Goal: Task Accomplishment & Management: Use online tool/utility

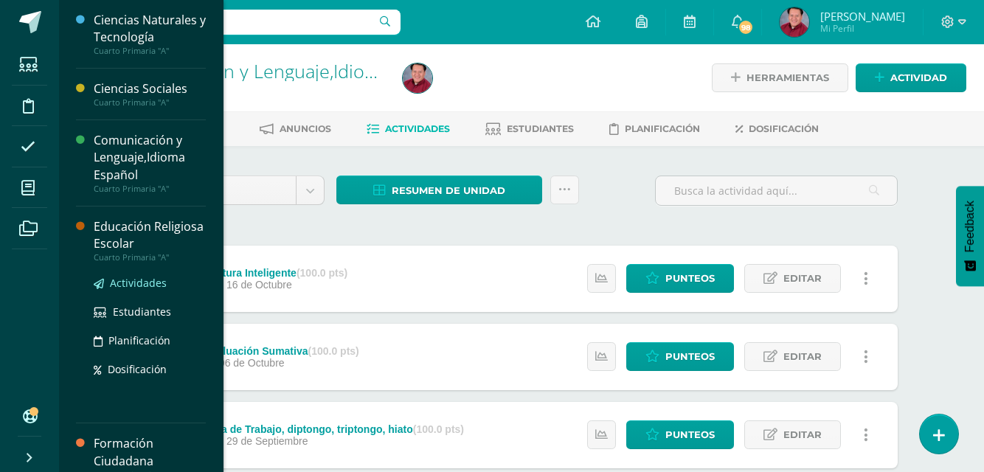
click at [120, 285] on span "Actividades" at bounding box center [138, 283] width 57 height 14
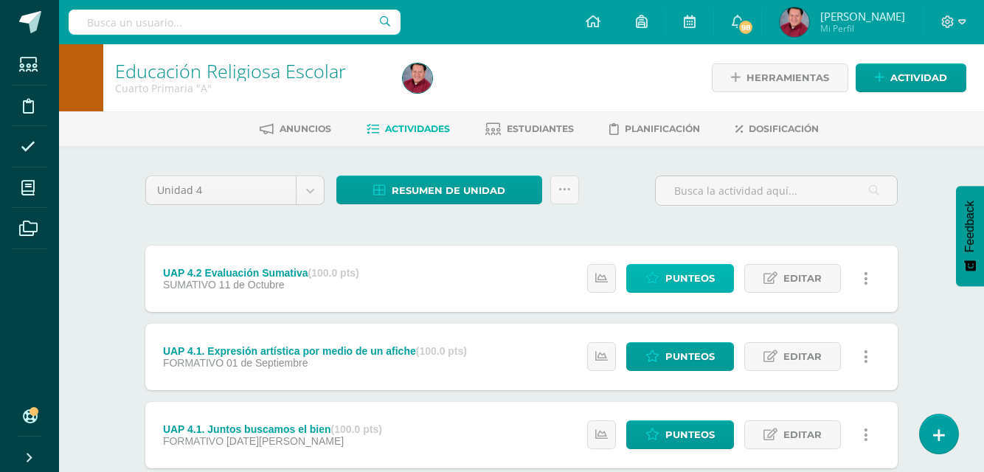
click at [701, 278] on span "Punteos" at bounding box center [690, 278] width 49 height 27
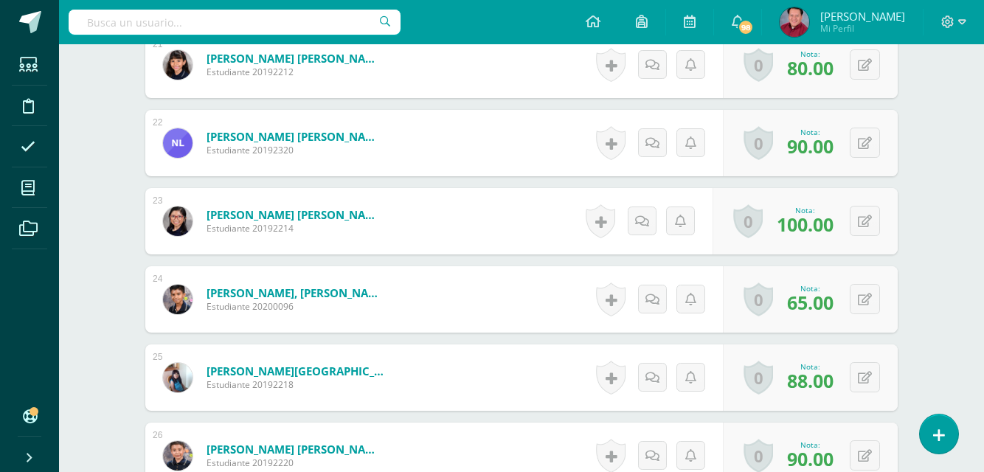
scroll to position [2148, 0]
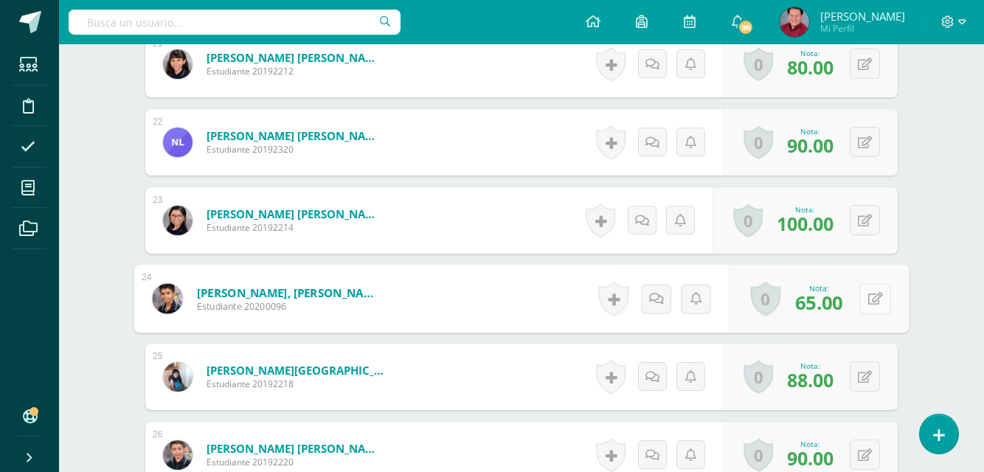
click at [866, 303] on button at bounding box center [875, 298] width 31 height 31
type input "90"
click at [838, 297] on icon at bounding box center [836, 303] width 13 height 13
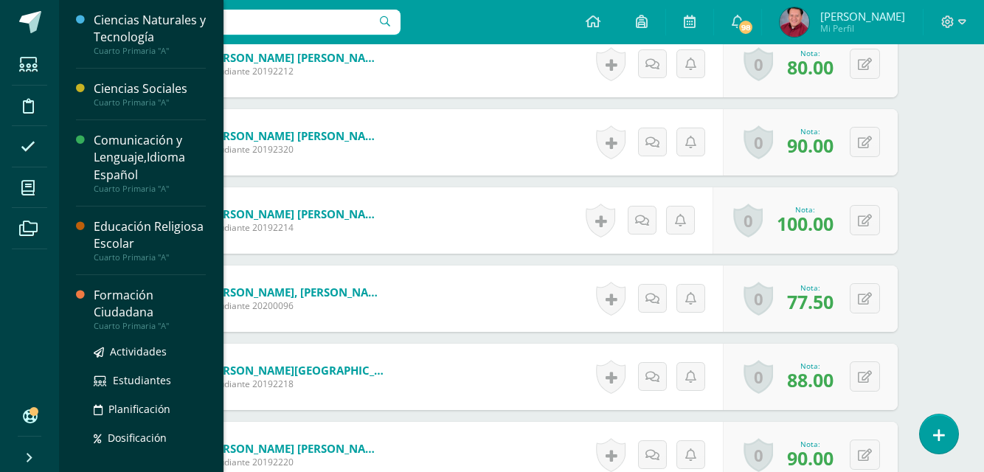
click at [124, 294] on div "Formación Ciudadana" at bounding box center [150, 304] width 112 height 34
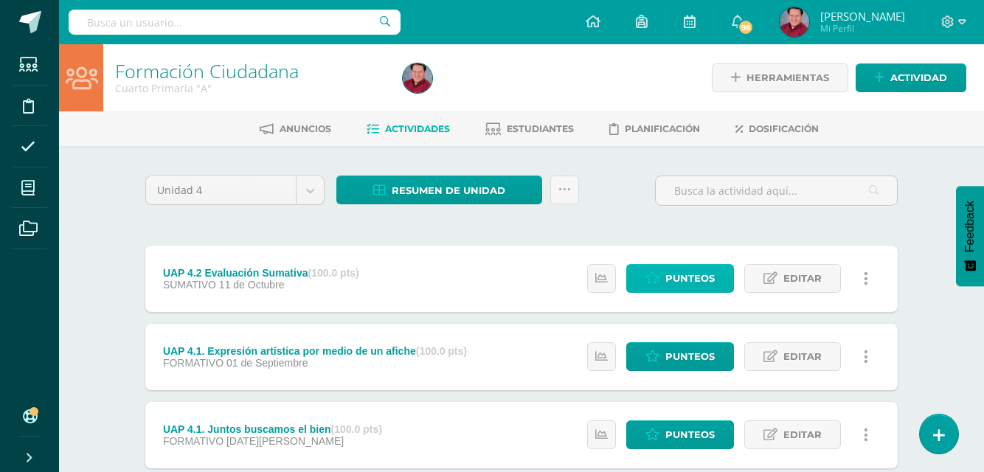
click at [693, 276] on span "Punteos" at bounding box center [690, 278] width 49 height 27
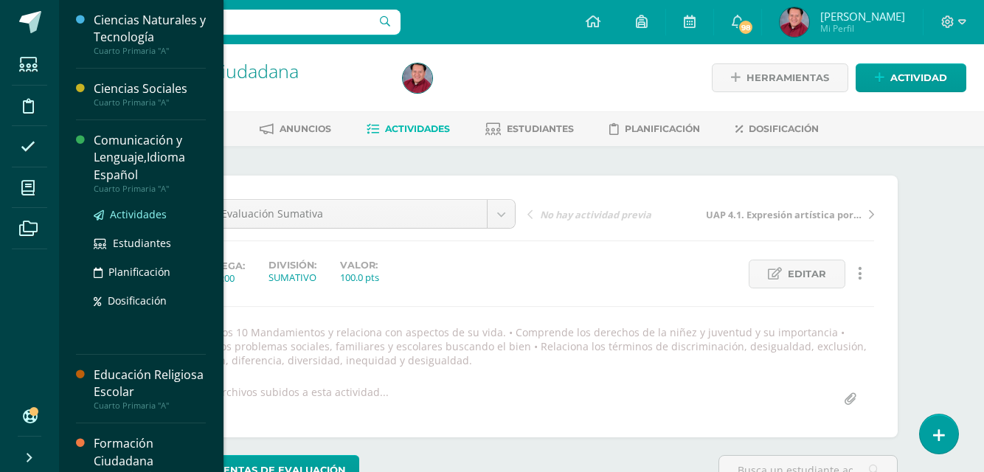
click at [133, 217] on span "Actividades" at bounding box center [138, 214] width 57 height 14
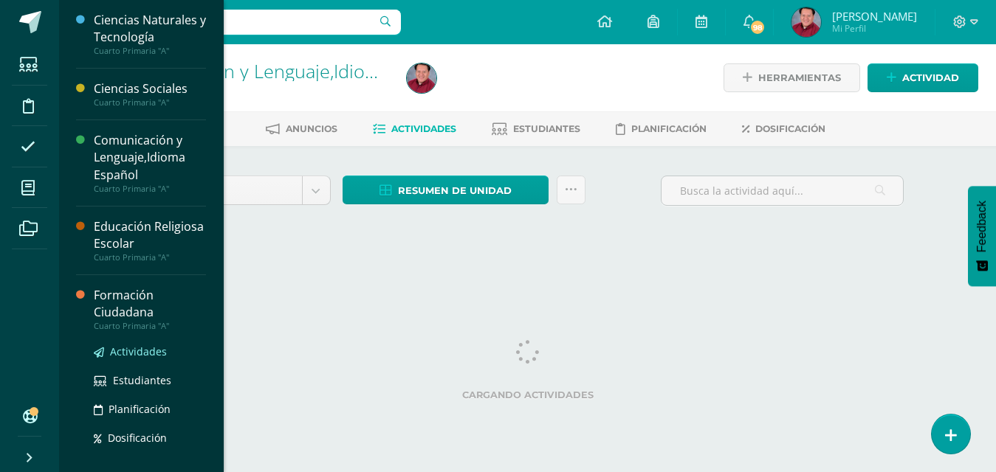
click at [134, 352] on span "Actividades" at bounding box center [138, 352] width 57 height 14
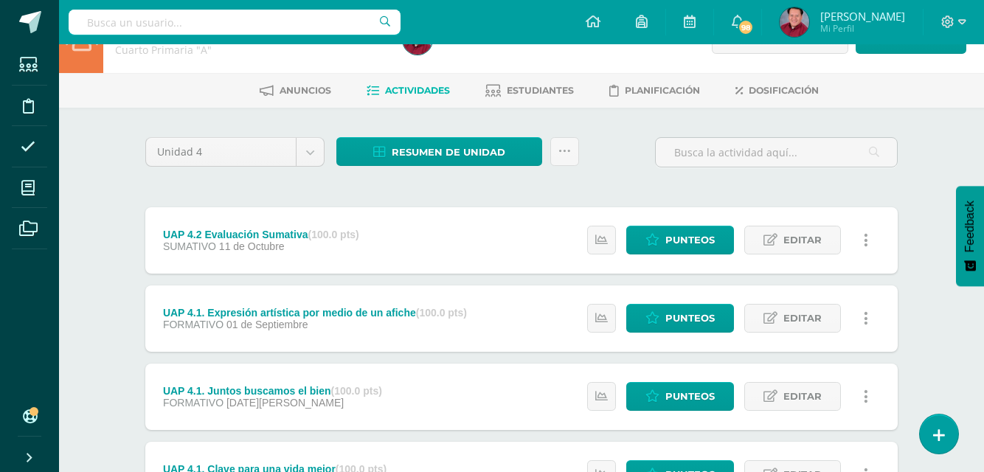
scroll to position [38, 0]
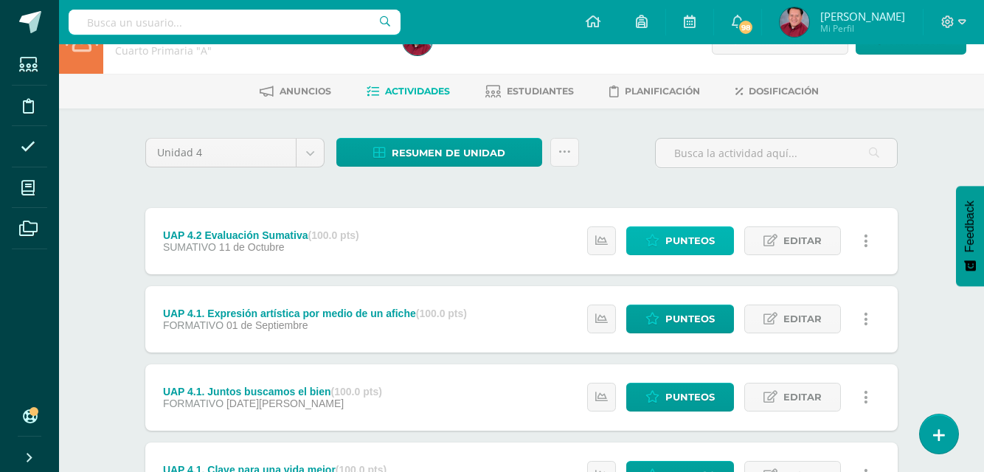
click at [696, 244] on span "Punteos" at bounding box center [690, 240] width 49 height 27
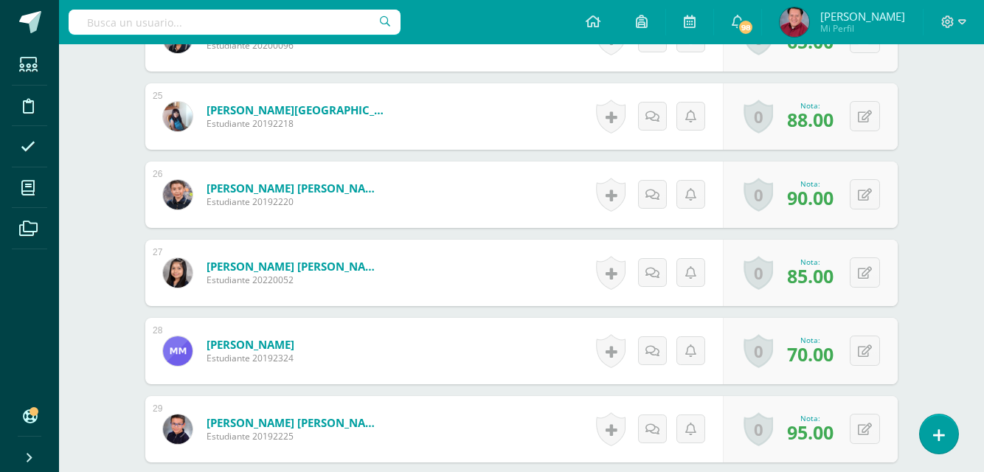
scroll to position [2309, 0]
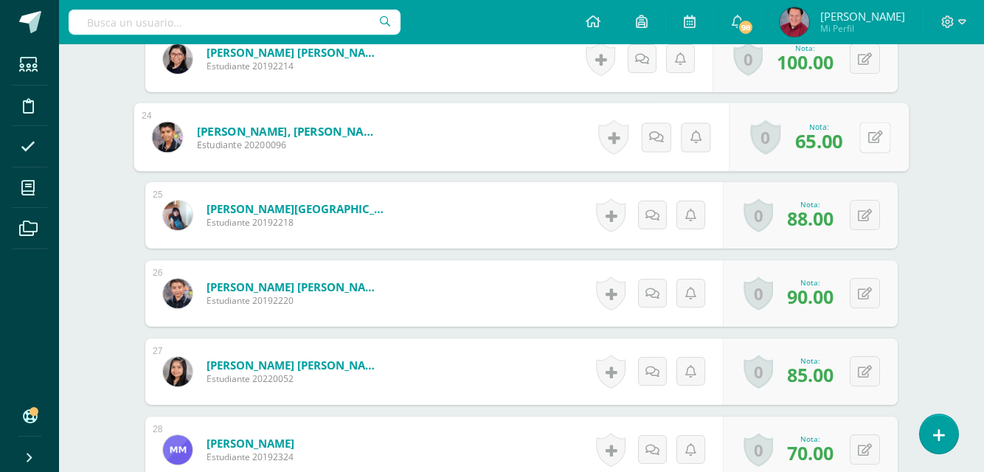
click at [864, 136] on button at bounding box center [875, 137] width 31 height 31
type input "90"
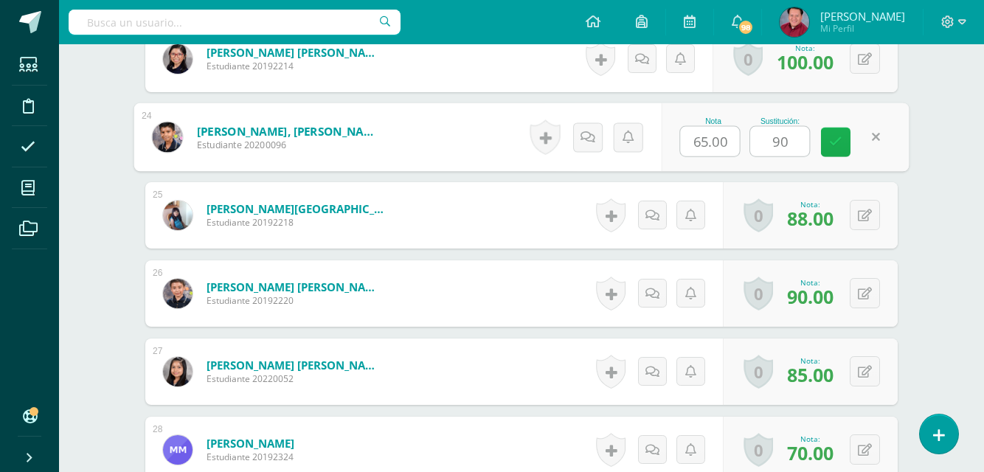
click at [835, 139] on icon at bounding box center [836, 142] width 13 height 13
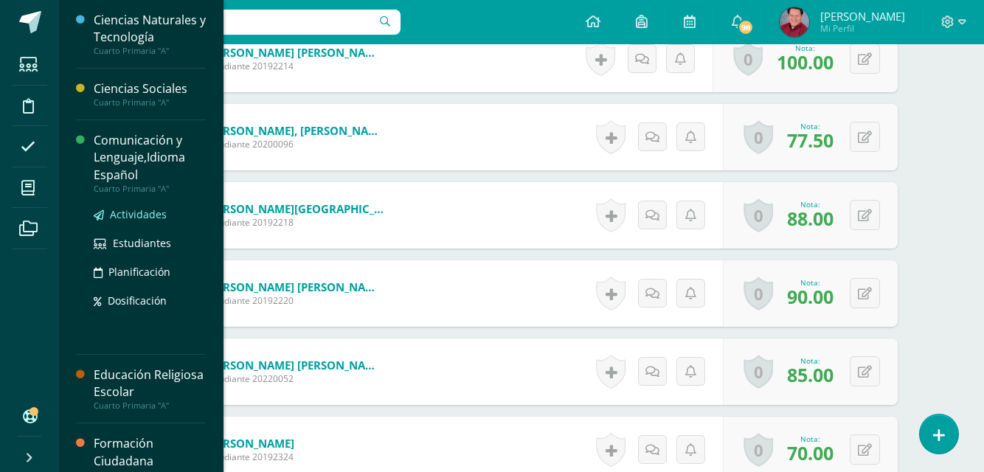
click at [134, 213] on span "Actividades" at bounding box center [138, 214] width 57 height 14
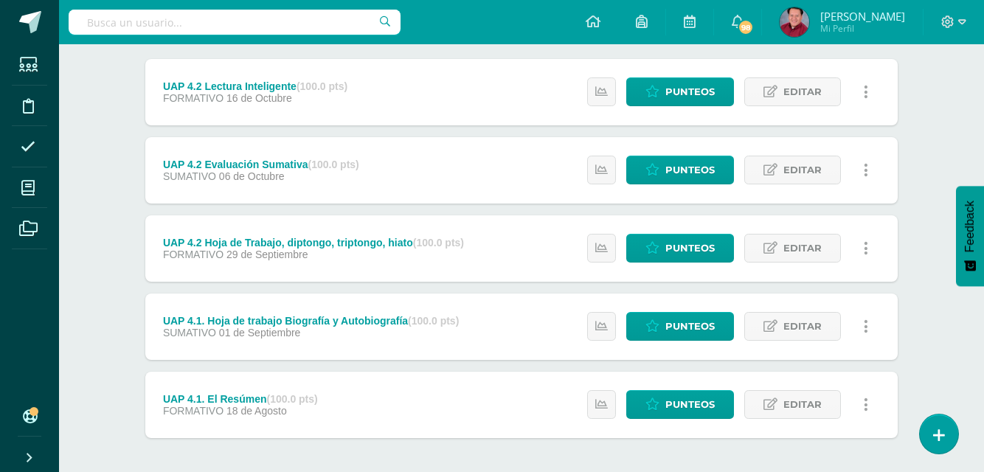
scroll to position [232, 0]
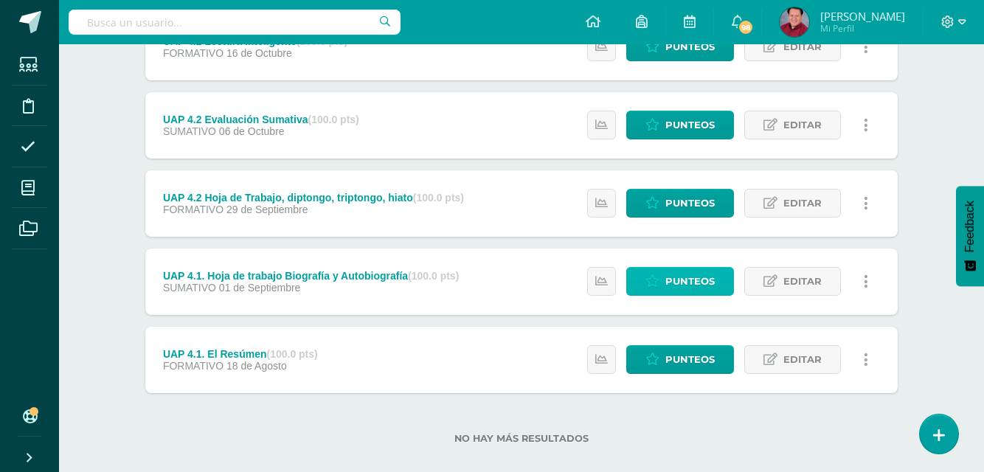
click at [686, 280] on span "Punteos" at bounding box center [690, 281] width 49 height 27
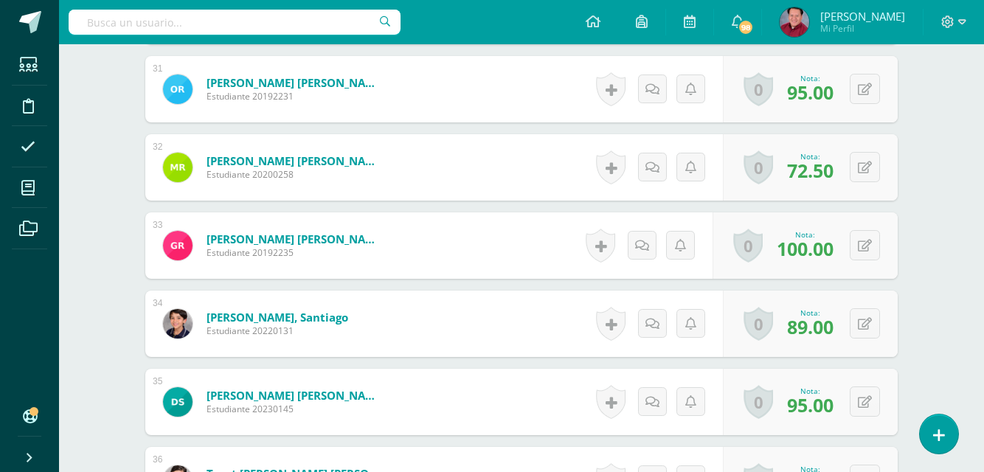
scroll to position [2877, 0]
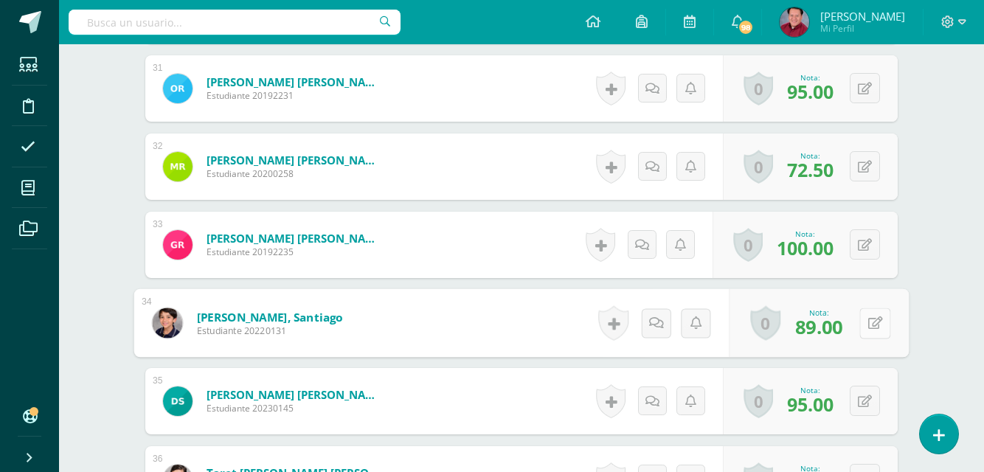
click at [863, 325] on button at bounding box center [875, 323] width 31 height 31
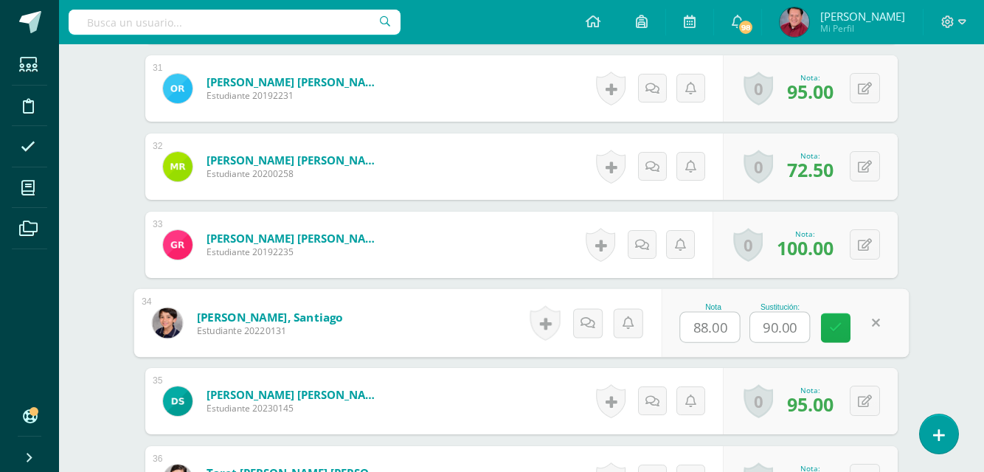
click at [835, 328] on icon at bounding box center [836, 328] width 13 height 13
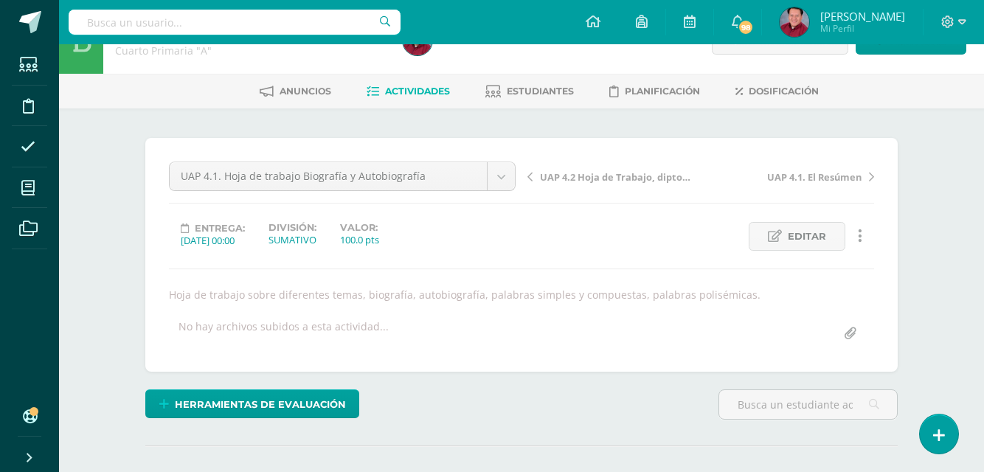
scroll to position [0, 0]
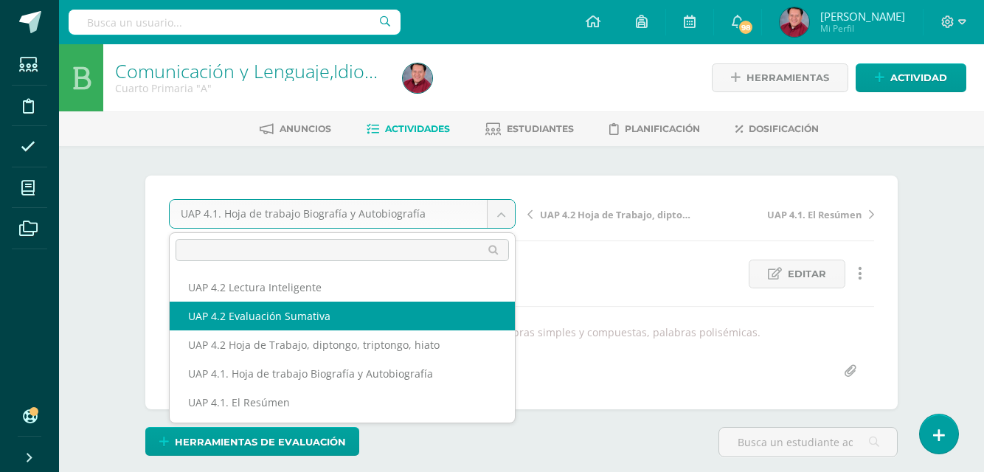
select select "/dashboard/teacher/grade-activity/227902/"
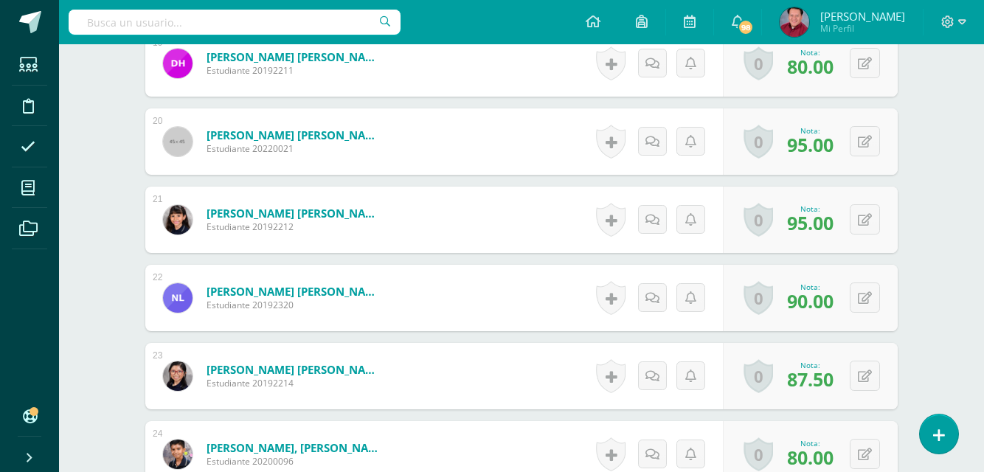
scroll to position [1982, 0]
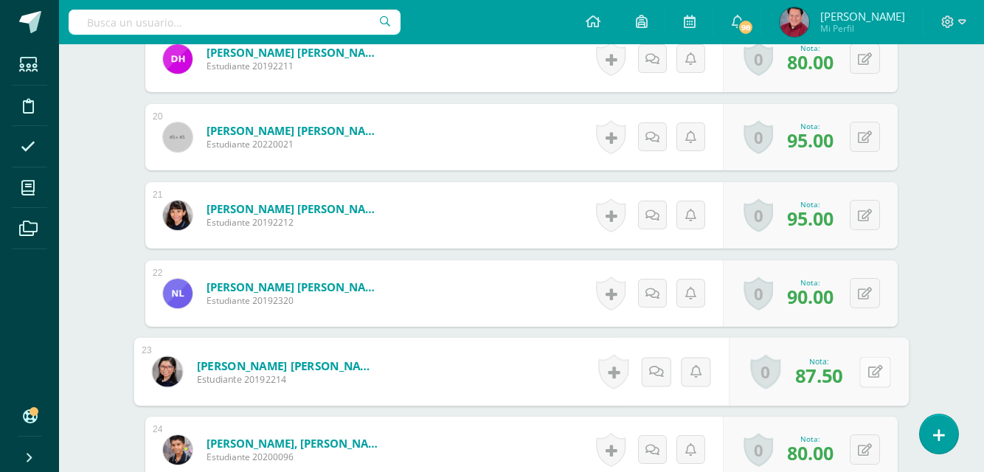
click at [864, 373] on button at bounding box center [875, 371] width 31 height 31
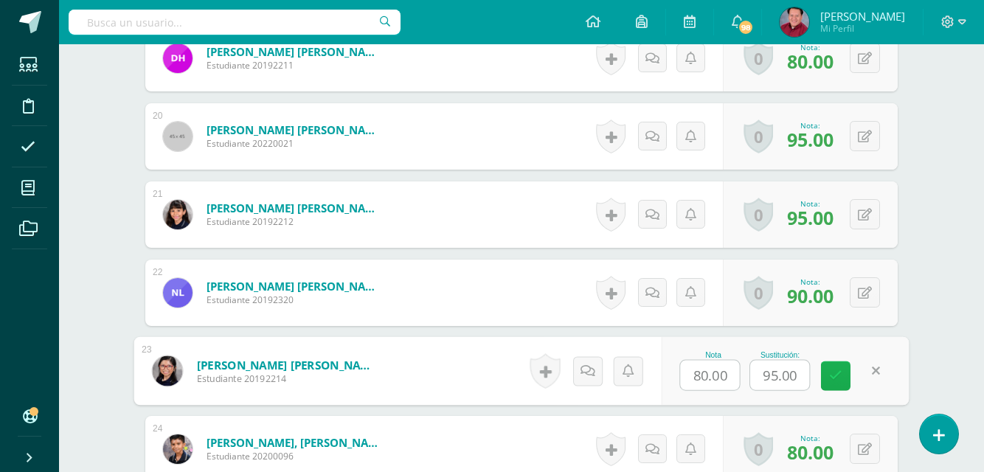
click at [834, 370] on icon at bounding box center [836, 376] width 13 height 13
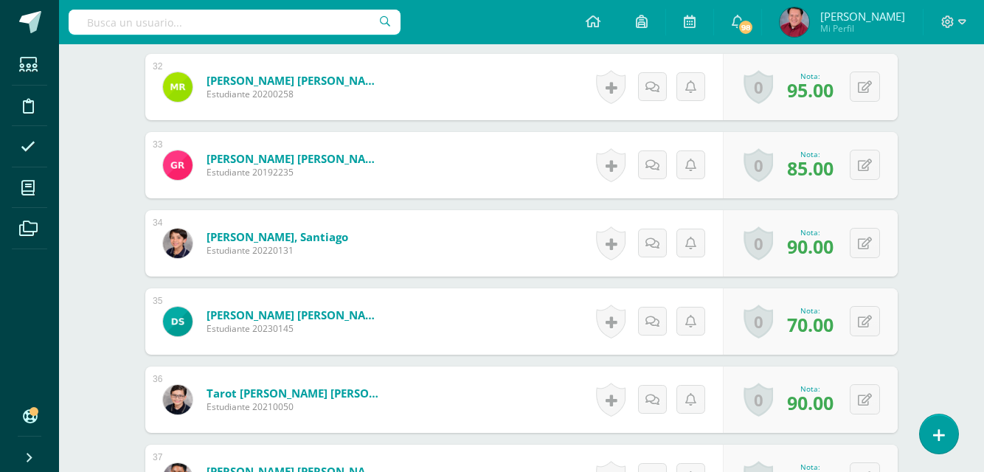
scroll to position [2972, 0]
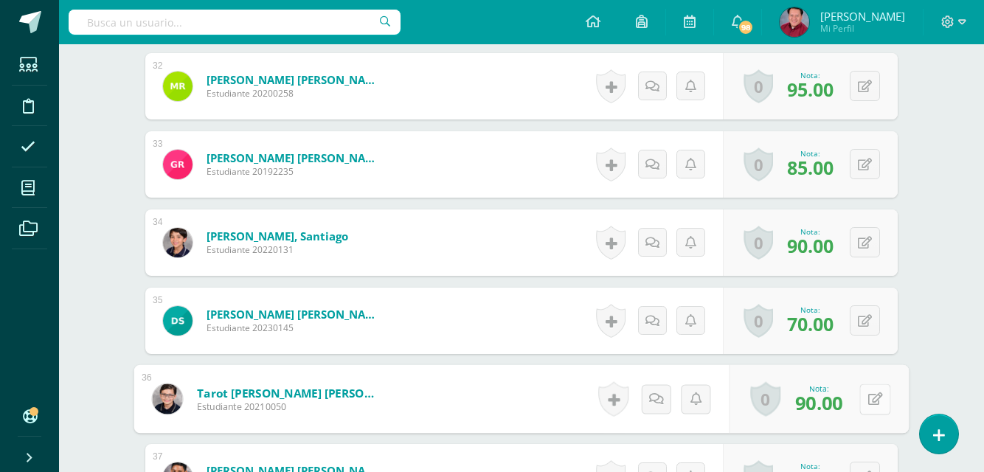
click at [862, 396] on button at bounding box center [875, 399] width 31 height 31
click at [835, 398] on icon at bounding box center [836, 404] width 13 height 13
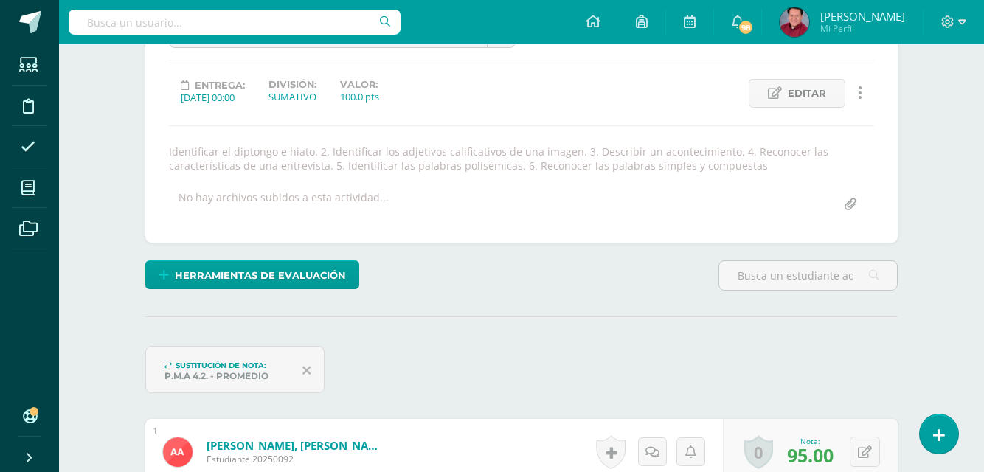
scroll to position [0, 0]
